Goal: Task Accomplishment & Management: Complete application form

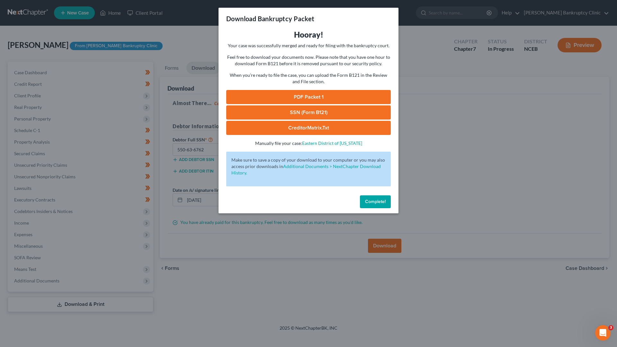
click at [379, 206] on button "Complete!" at bounding box center [375, 201] width 31 height 13
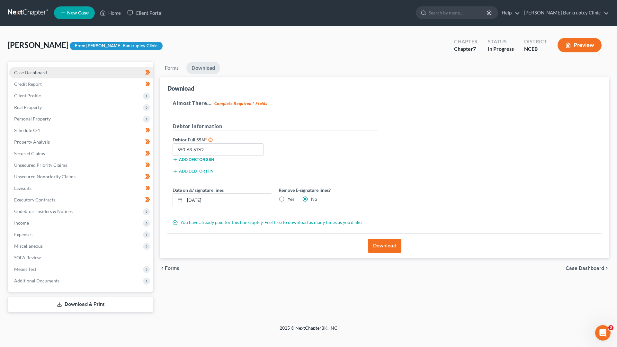
click at [95, 74] on link "Case Dashboard" at bounding box center [81, 73] width 144 height 12
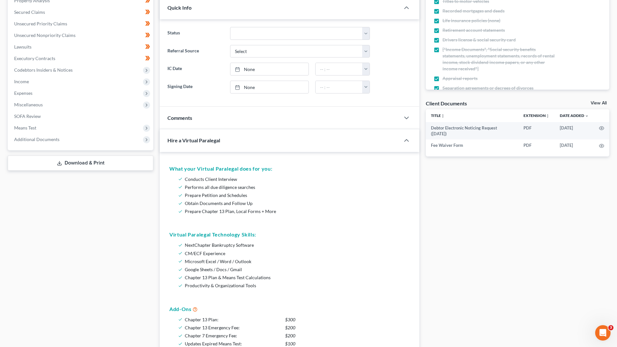
scroll to position [142, 0]
click at [102, 135] on span "Additional Documents" at bounding box center [81, 139] width 144 height 12
click at [94, 150] on link "Forms Library" at bounding box center [87, 151] width 131 height 12
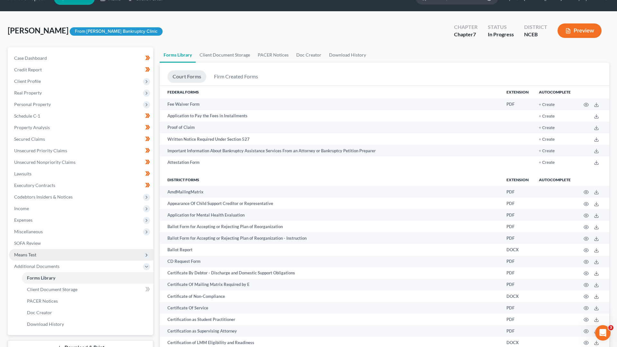
scroll to position [16, 0]
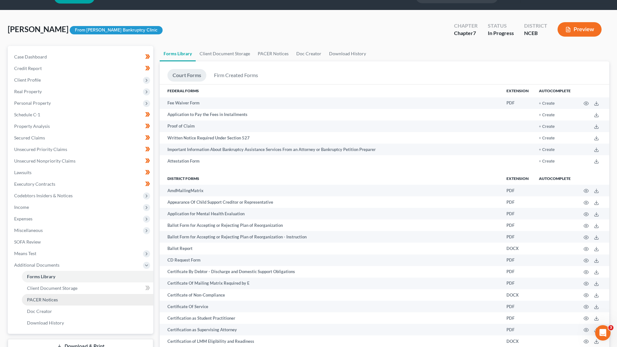
click at [94, 300] on link "PACER Notices" at bounding box center [87, 300] width 131 height 12
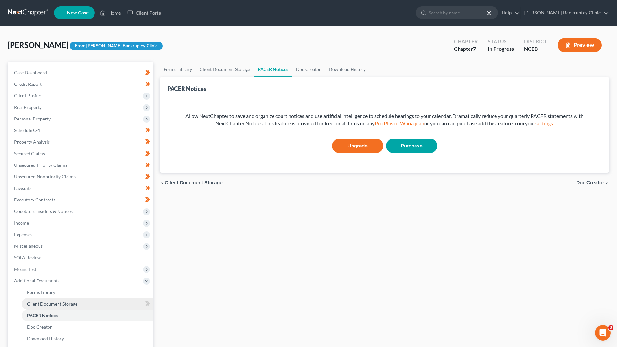
click at [93, 307] on link "Client Document Storage" at bounding box center [87, 304] width 131 height 12
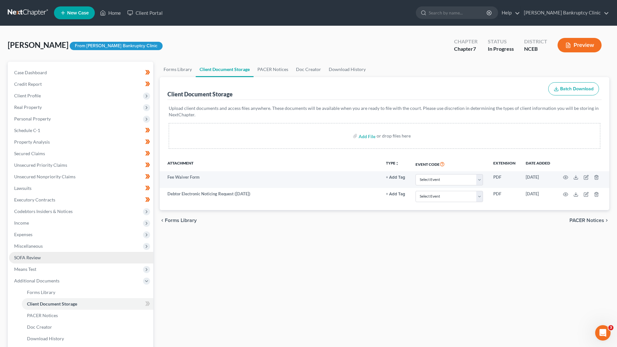
scroll to position [22, 0]
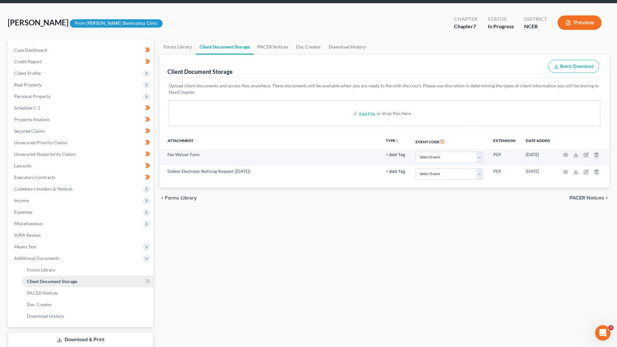
click at [69, 276] on link "Client Document Storage" at bounding box center [87, 282] width 131 height 12
click at [69, 270] on link "Forms Library" at bounding box center [87, 270] width 131 height 12
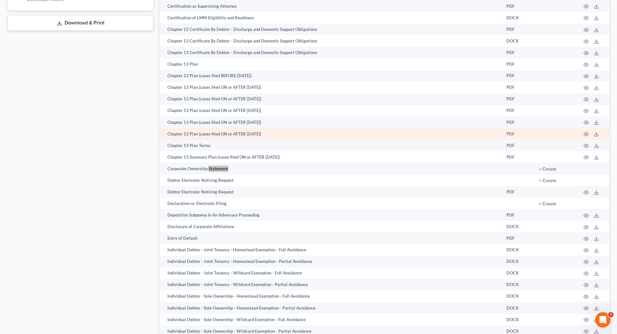
scroll to position [919, 0]
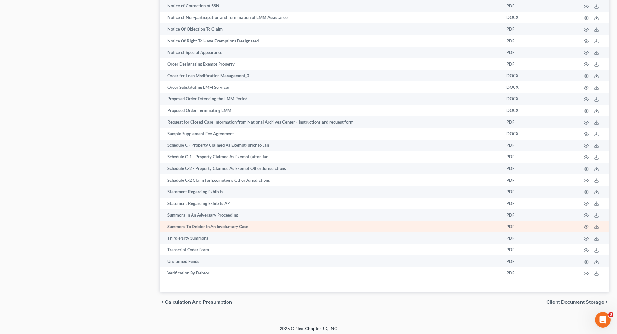
click at [305, 228] on td "Summons To Debtor In An Involuntary Case" at bounding box center [331, 226] width 342 height 12
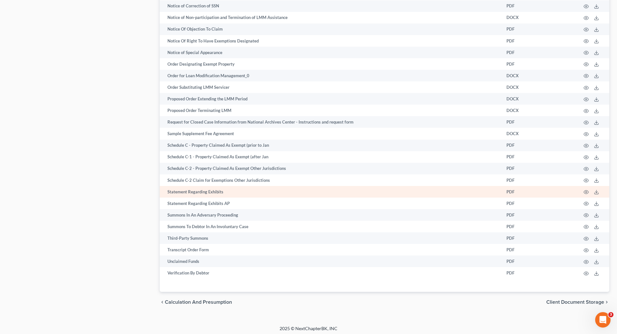
click at [583, 188] on td at bounding box center [592, 192] width 33 height 12
click at [586, 189] on icon "button" at bounding box center [586, 191] width 5 height 5
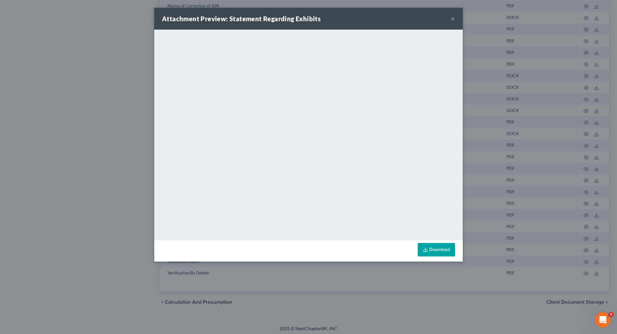
click at [512, 170] on div "Attachment Preview: Statement Regarding Exhibits × <object ng-attr-data='[URL][…" at bounding box center [308, 167] width 617 height 334
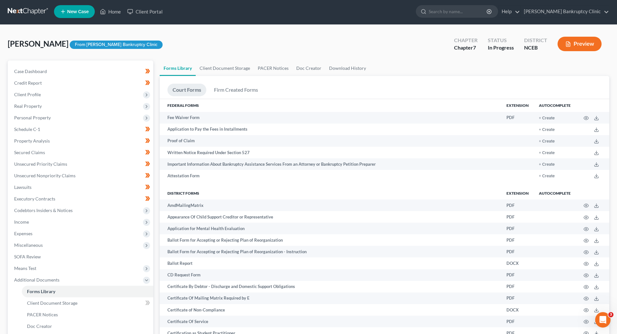
scroll to position [1, 0]
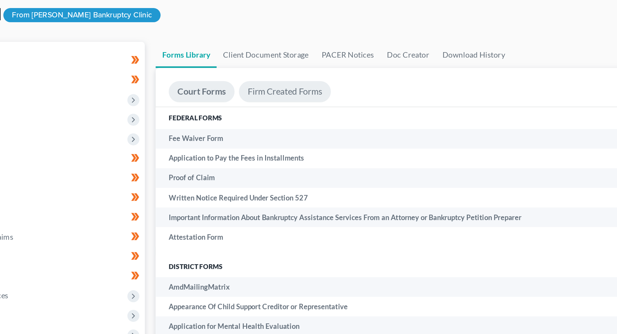
click at [209, 84] on link "Firm Created Forms" at bounding box center [236, 90] width 54 height 13
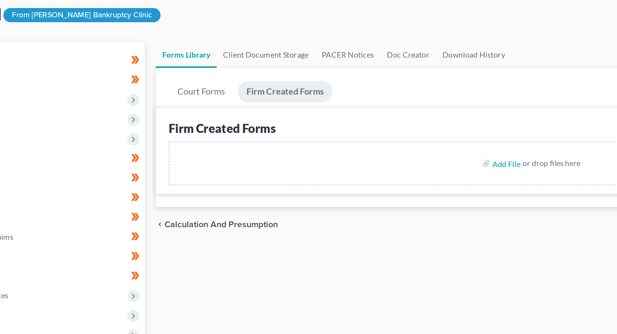
scroll to position [0, 0]
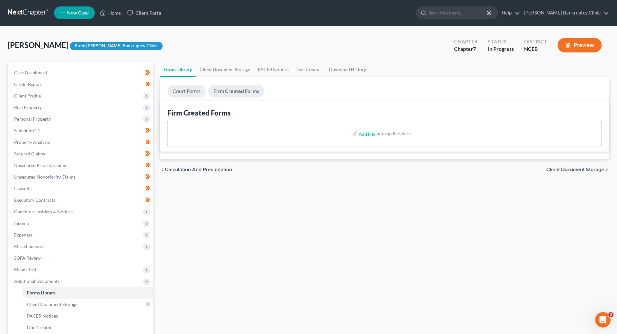
click at [195, 94] on link "Court Forms" at bounding box center [186, 91] width 38 height 13
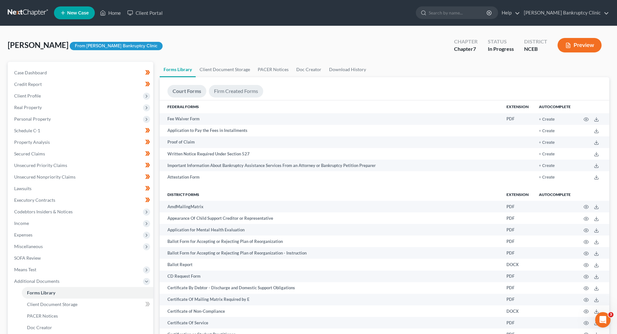
click at [226, 90] on link "Firm Created Forms" at bounding box center [236, 91] width 54 height 13
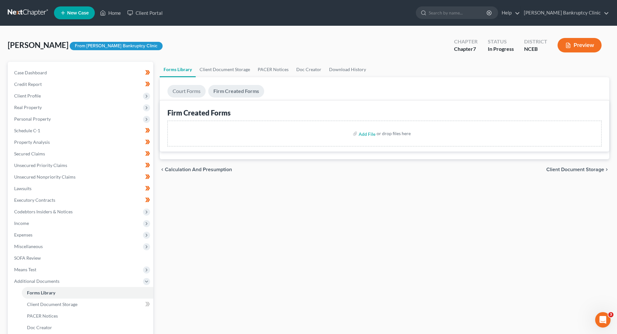
click at [192, 89] on link "Court Forms" at bounding box center [186, 91] width 38 height 13
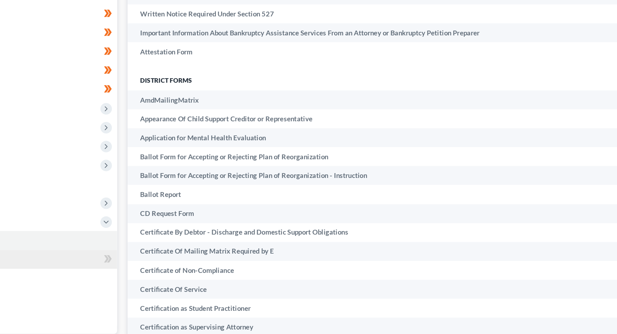
scroll to position [88, 0]
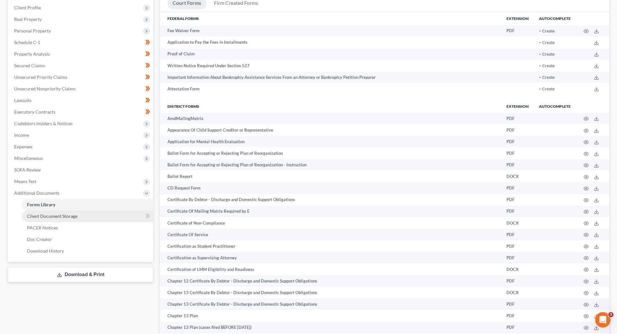
click at [93, 218] on link "Client Document Storage" at bounding box center [87, 216] width 131 height 12
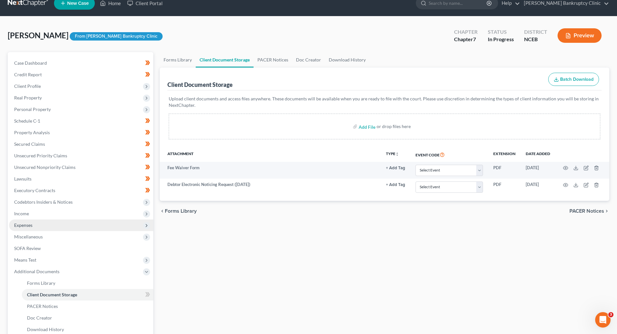
scroll to position [34, 0]
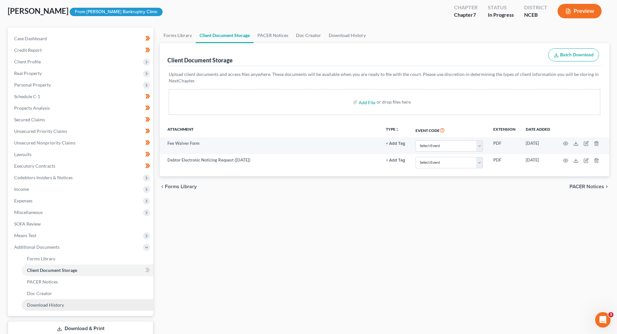
click at [94, 299] on link "Download History" at bounding box center [87, 305] width 131 height 12
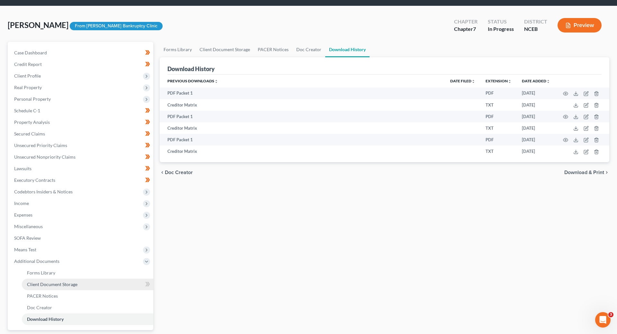
scroll to position [23, 0]
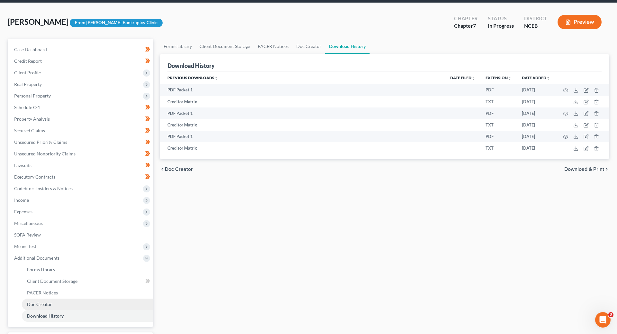
click at [89, 302] on link "Doc Creator" at bounding box center [87, 304] width 131 height 12
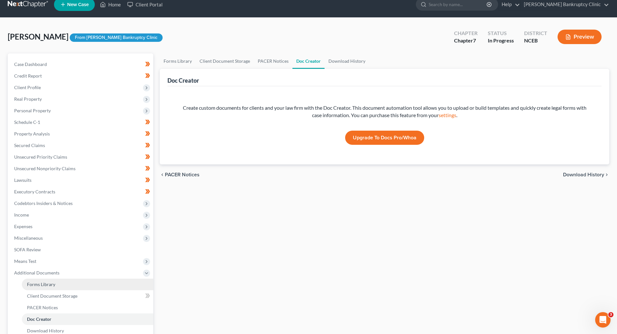
scroll to position [12, 0]
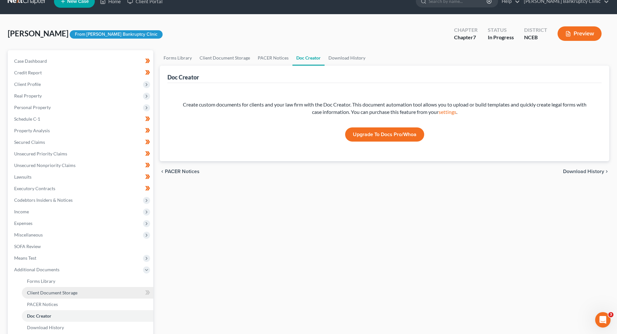
click at [88, 294] on link "Client Document Storage" at bounding box center [87, 293] width 131 height 12
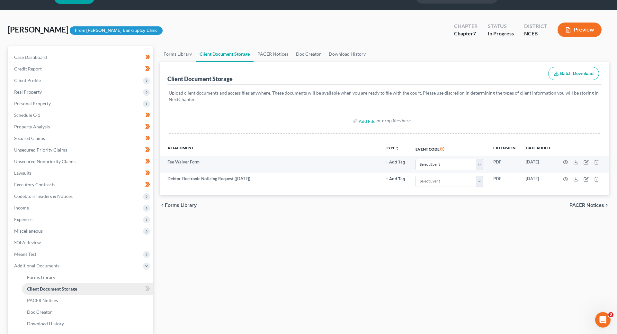
scroll to position [20, 0]
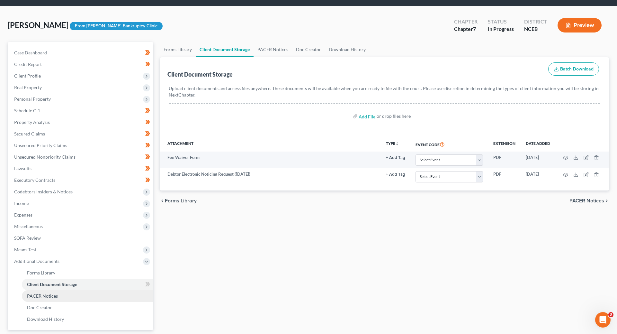
click at [87, 298] on link "PACER Notices" at bounding box center [87, 296] width 131 height 12
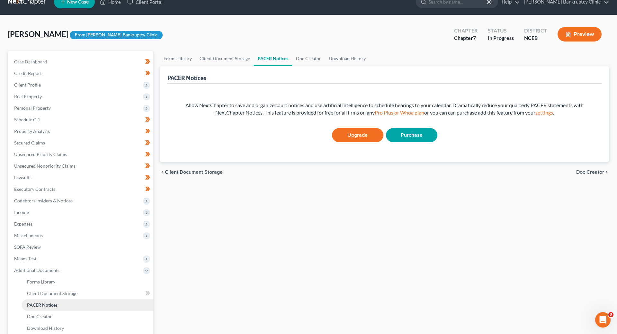
scroll to position [13, 0]
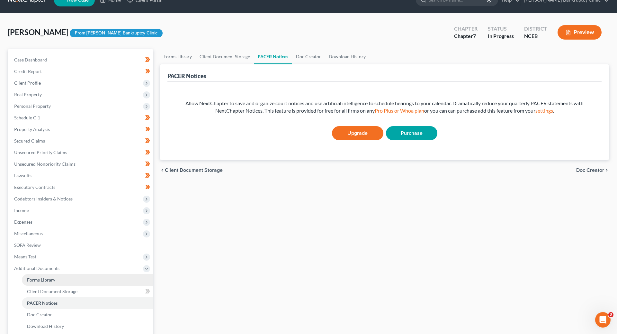
click at [83, 278] on link "Forms Library" at bounding box center [87, 280] width 131 height 12
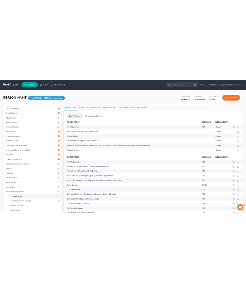
scroll to position [1, 0]
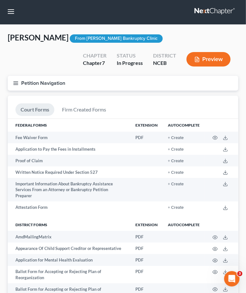
click at [20, 80] on button "Petition Navigation" at bounding box center [123, 83] width 230 height 15
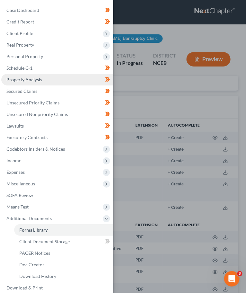
scroll to position [0, 0]
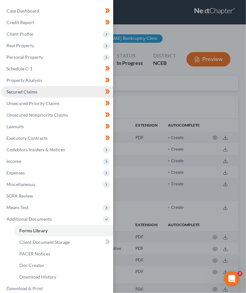
click at [45, 95] on link "Secured Claims" at bounding box center [57, 92] width 112 height 12
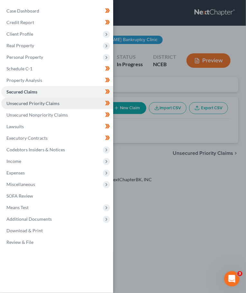
click at [65, 108] on link "Unsecured Priority Claims" at bounding box center [57, 104] width 112 height 12
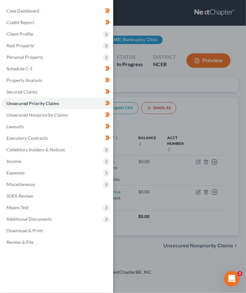
click at [165, 149] on div "Case Dashboard Payments Invoices Payments Payments Credit Report Client Profile" at bounding box center [123, 146] width 246 height 293
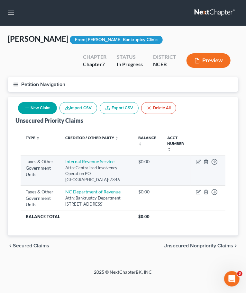
drag, startPoint x: 127, startPoint y: 202, endPoint x: 25, endPoint y: 159, distance: 110.9
click at [25, 159] on tbody "Taxes & Other Government Units Internal Revenue Service Attn: Centralized Insol…" at bounding box center [123, 189] width 205 height 67
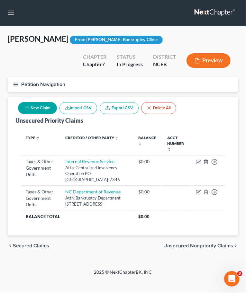
click at [22, 147] on th "Type expand_more expand_less unfold_more" at bounding box center [41, 143] width 40 height 24
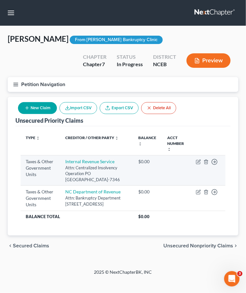
drag, startPoint x: 134, startPoint y: 206, endPoint x: 63, endPoint y: 163, distance: 82.9
click at [63, 163] on tbody "Taxes & Other Government Units Internal Revenue Service Attn: Centralized Insol…" at bounding box center [123, 189] width 205 height 67
copy tbody "Attn: Centralized Insolvency Operation PO [GEOGRAPHIC_DATA]-7346 $0.00 Move to …"
click at [60, 159] on td "Taxes & Other Government Units" at bounding box center [41, 171] width 40 height 30
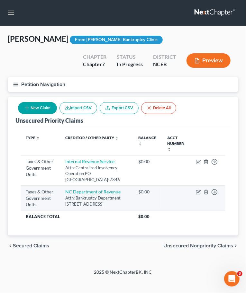
drag, startPoint x: 22, startPoint y: 158, endPoint x: 115, endPoint y: 209, distance: 106.0
click at [115, 209] on div "Type expand_more expand_less unfold_more Creditor / Other Party expand_more exp…" at bounding box center [122, 180] width 215 height 109
copy tbody "Taxes & Other Government Units Internal Revenue Service Attn: Centralized Insol…"
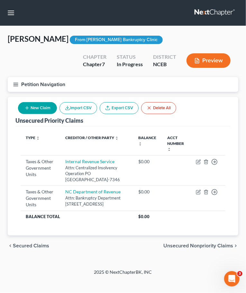
click at [17, 83] on icon "button" at bounding box center [16, 85] width 6 height 6
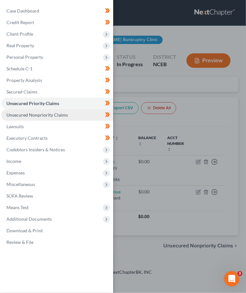
click at [40, 117] on link "Unsecured Nonpriority Claims" at bounding box center [57, 115] width 112 height 12
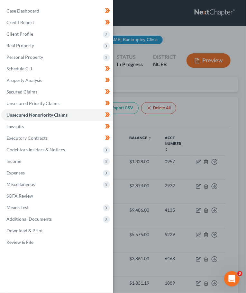
click at [165, 140] on div "Case Dashboard Payments Invoices Payments Payments Credit Report Client Profile" at bounding box center [123, 146] width 246 height 293
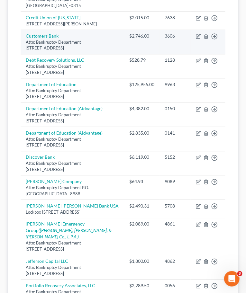
scroll to position [460, 0]
